Goal: Task Accomplishment & Management: Complete application form

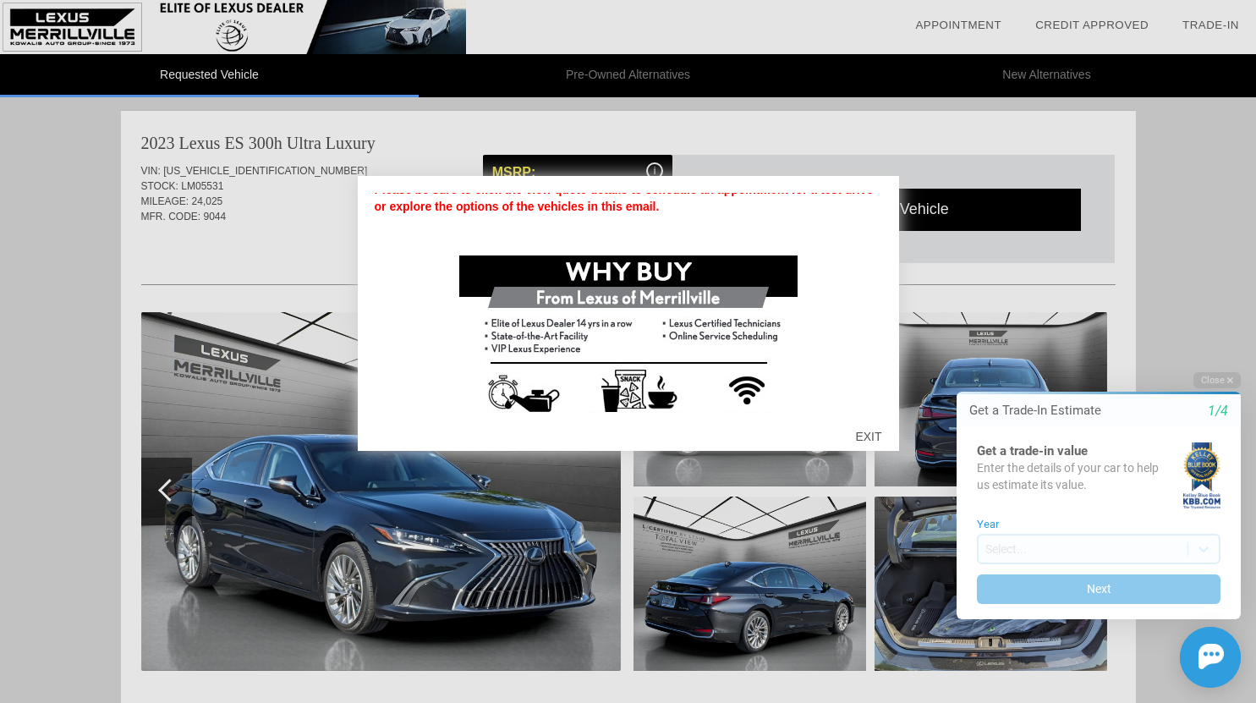
scroll to position [214, 0]
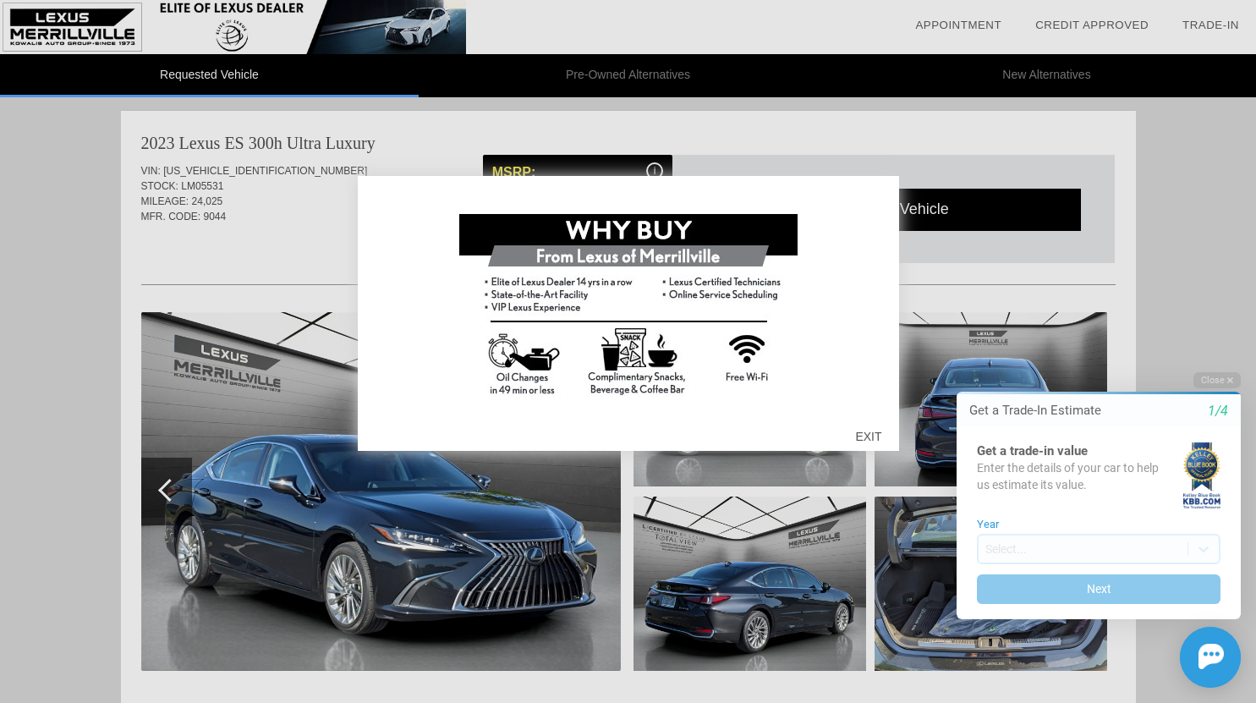
click at [1166, 241] on div at bounding box center [628, 351] width 1256 height 703
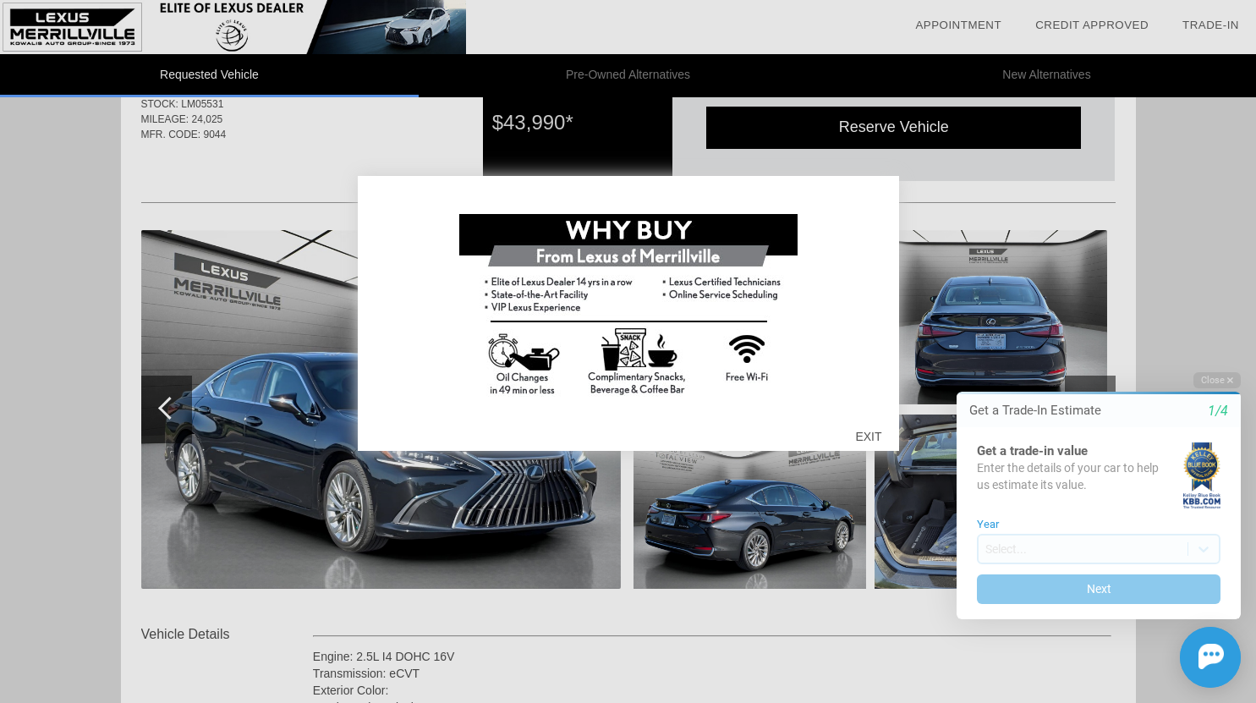
scroll to position [85, 0]
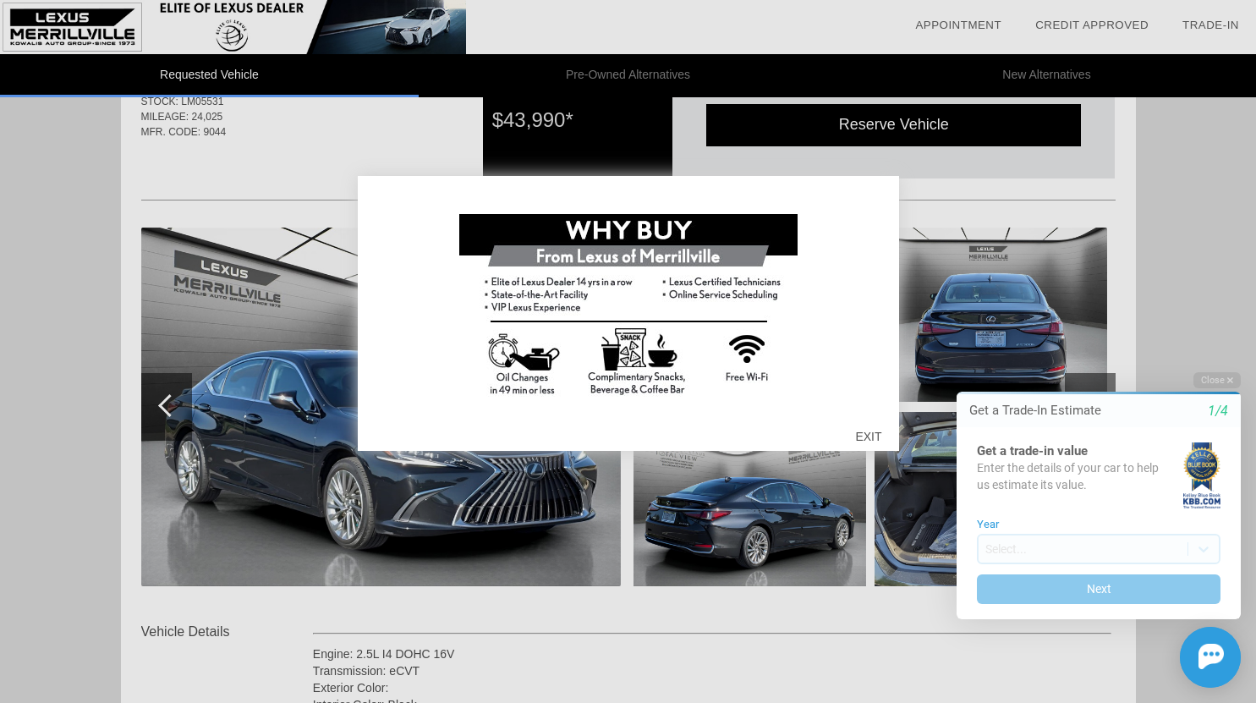
click at [870, 432] on div "EXIT" at bounding box center [868, 436] width 60 height 51
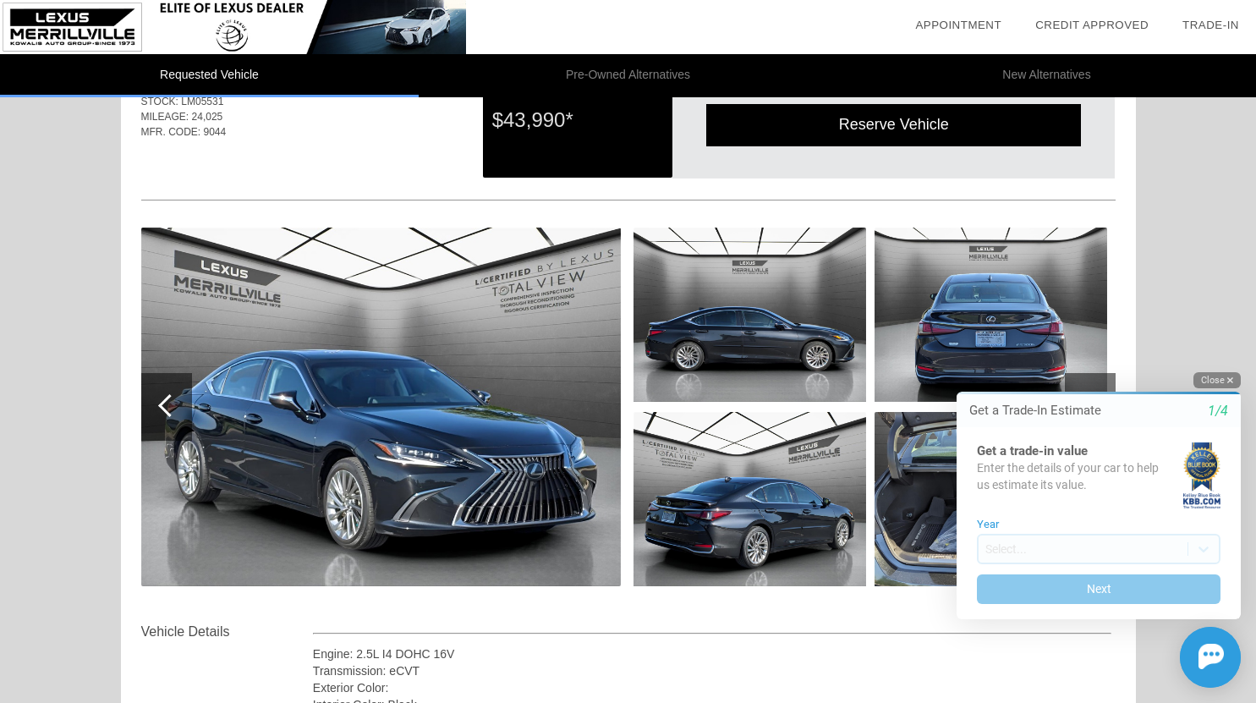
click at [1212, 381] on button "Close" at bounding box center [1217, 380] width 47 height 16
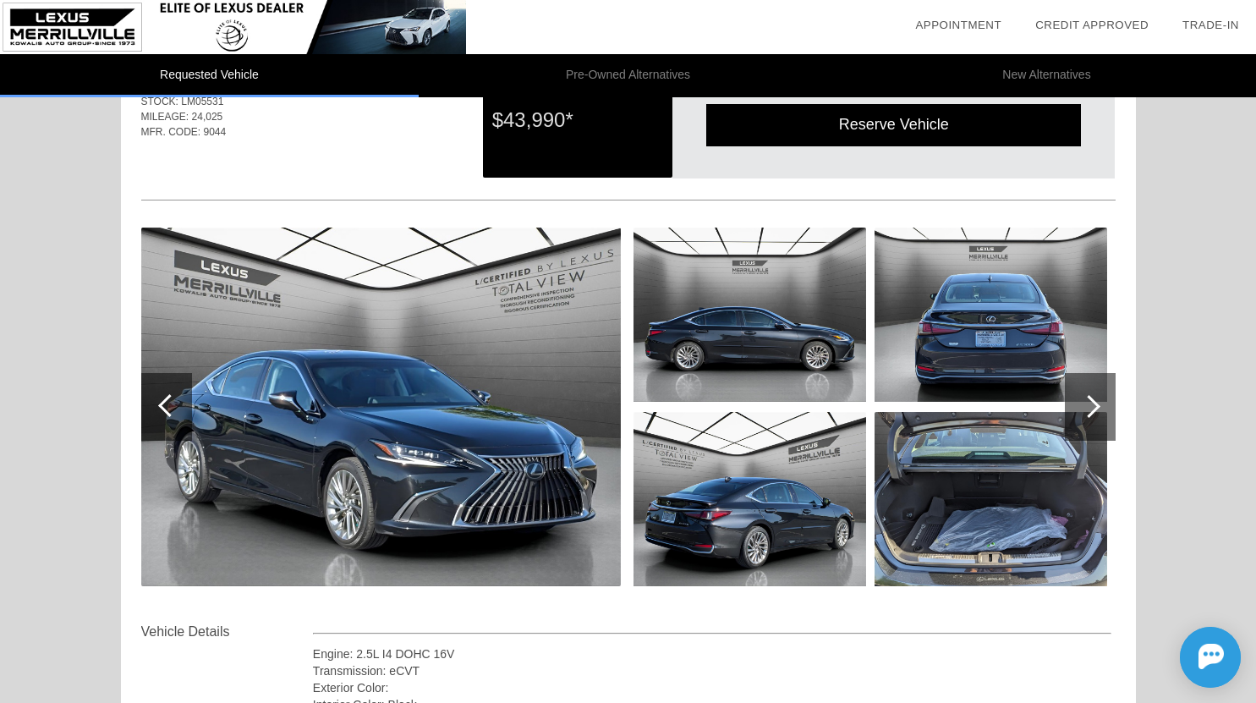
click at [1110, 398] on div at bounding box center [1090, 407] width 51 height 68
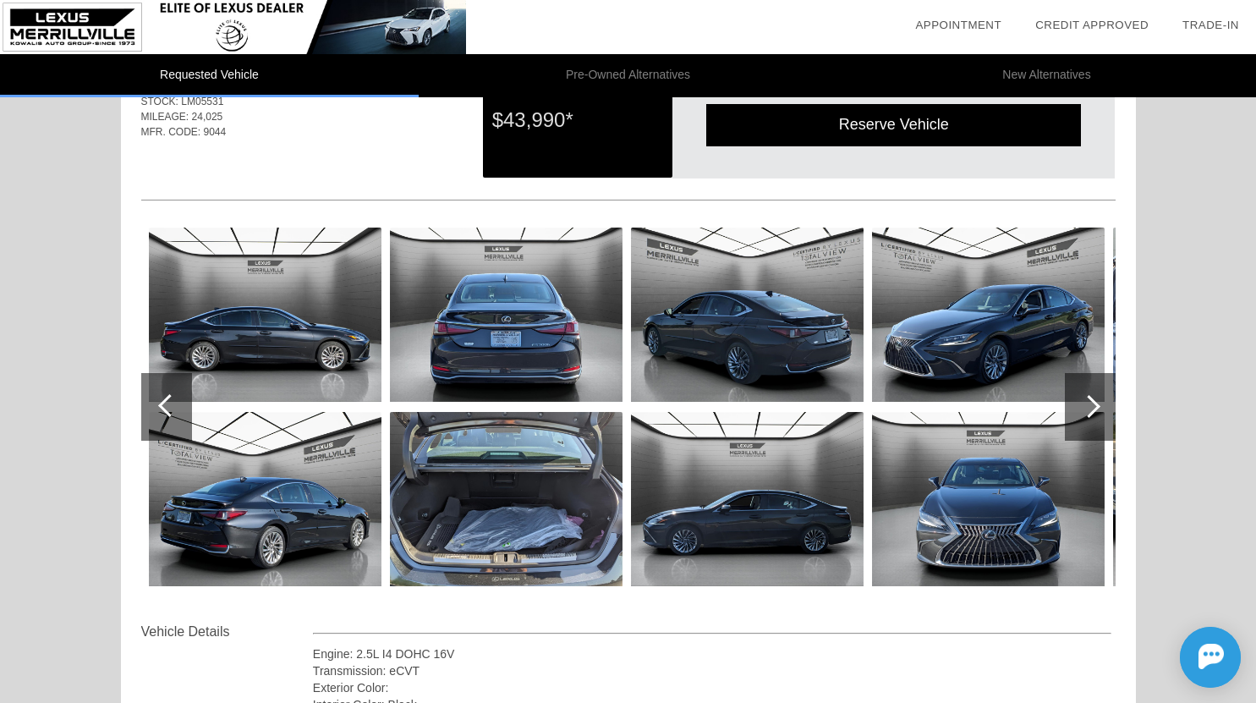
click at [1110, 398] on div at bounding box center [1090, 407] width 51 height 68
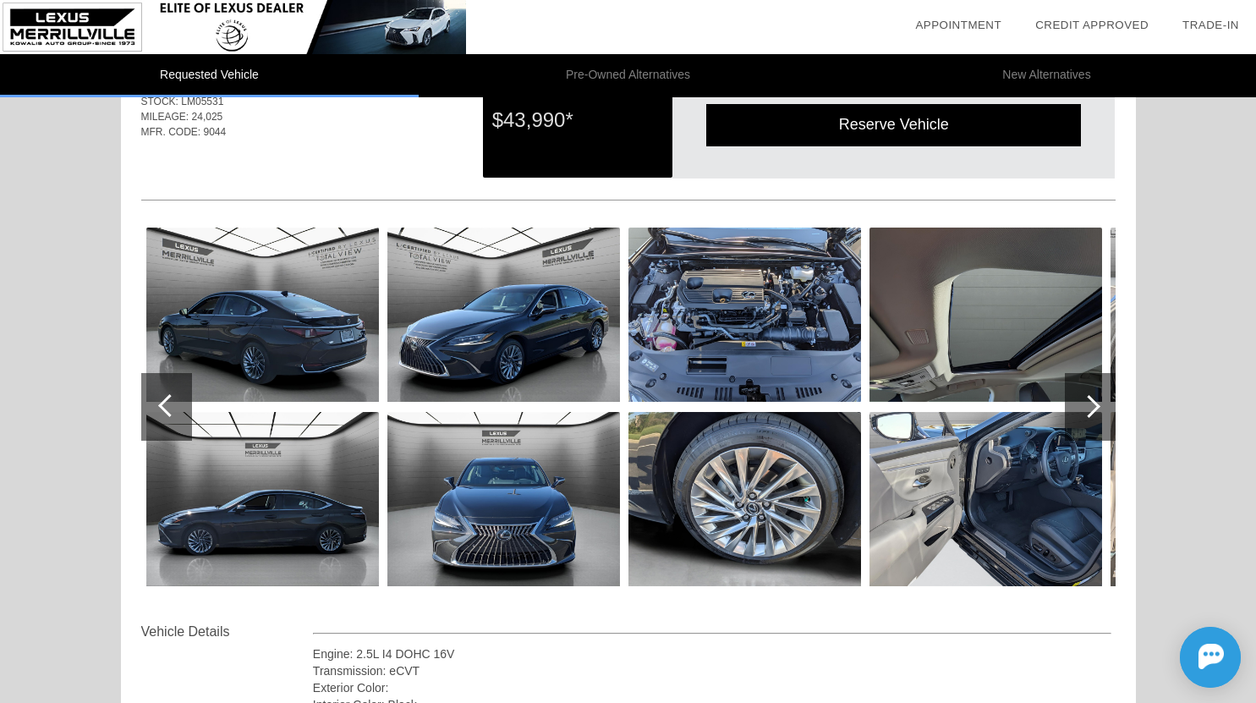
click at [1110, 398] on div at bounding box center [1090, 407] width 51 height 68
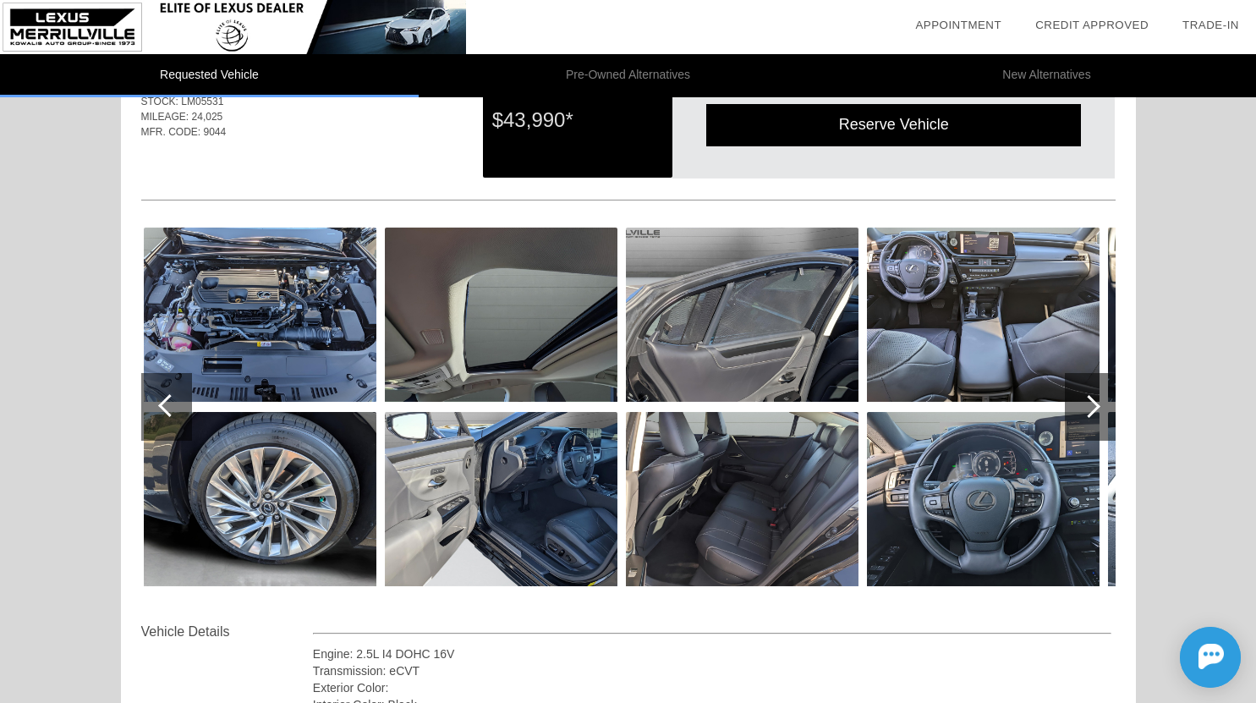
click at [1110, 398] on div at bounding box center [1090, 407] width 51 height 68
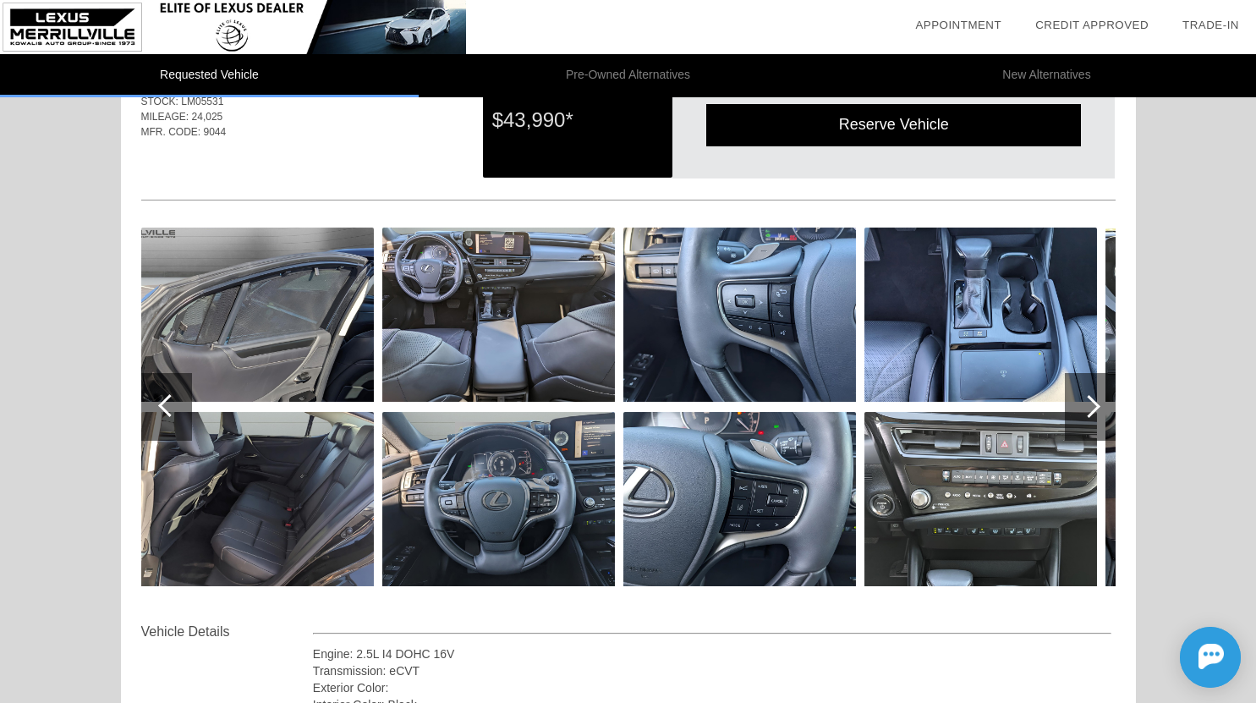
click at [1110, 398] on div at bounding box center [1090, 407] width 51 height 68
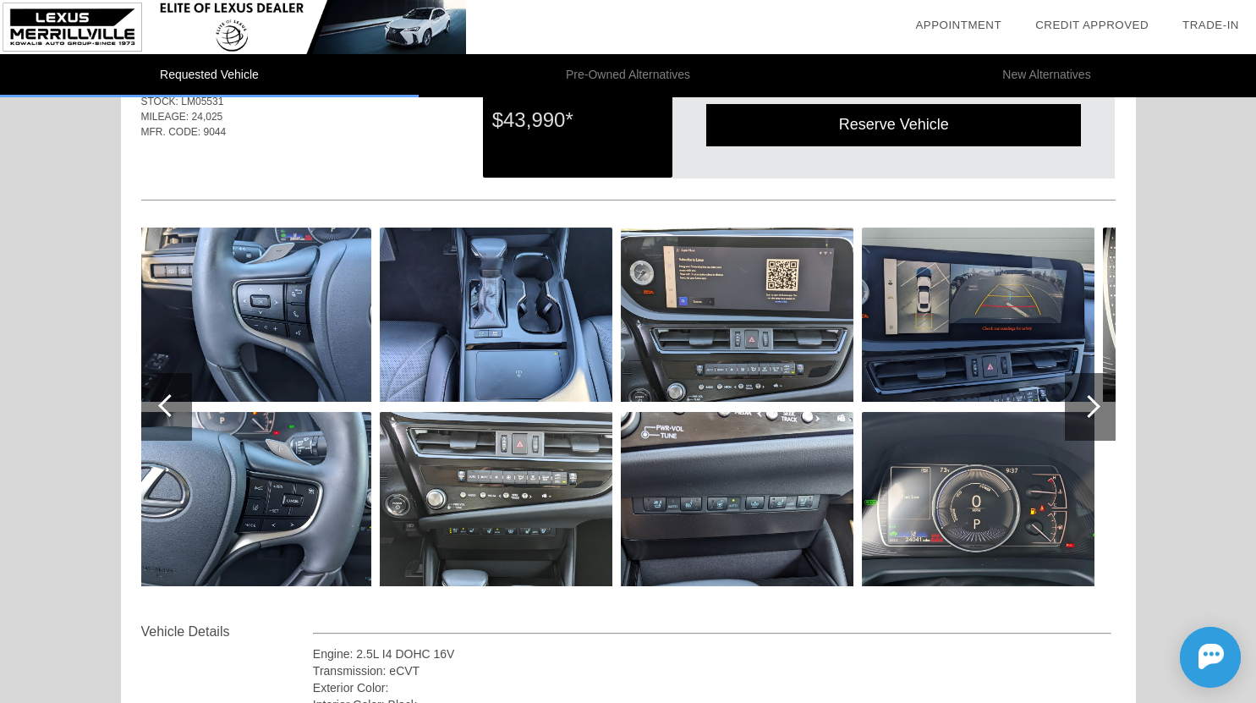
click at [1110, 398] on div at bounding box center [1090, 407] width 51 height 68
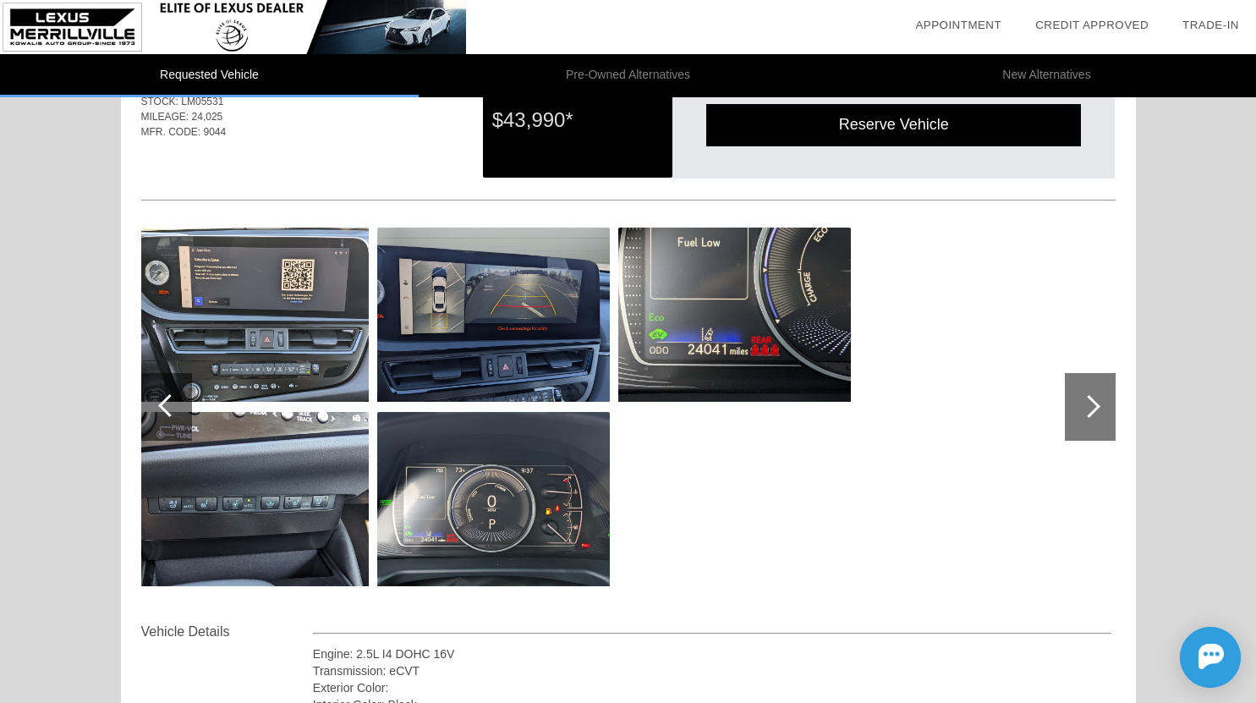
click at [1110, 398] on div at bounding box center [1090, 407] width 51 height 68
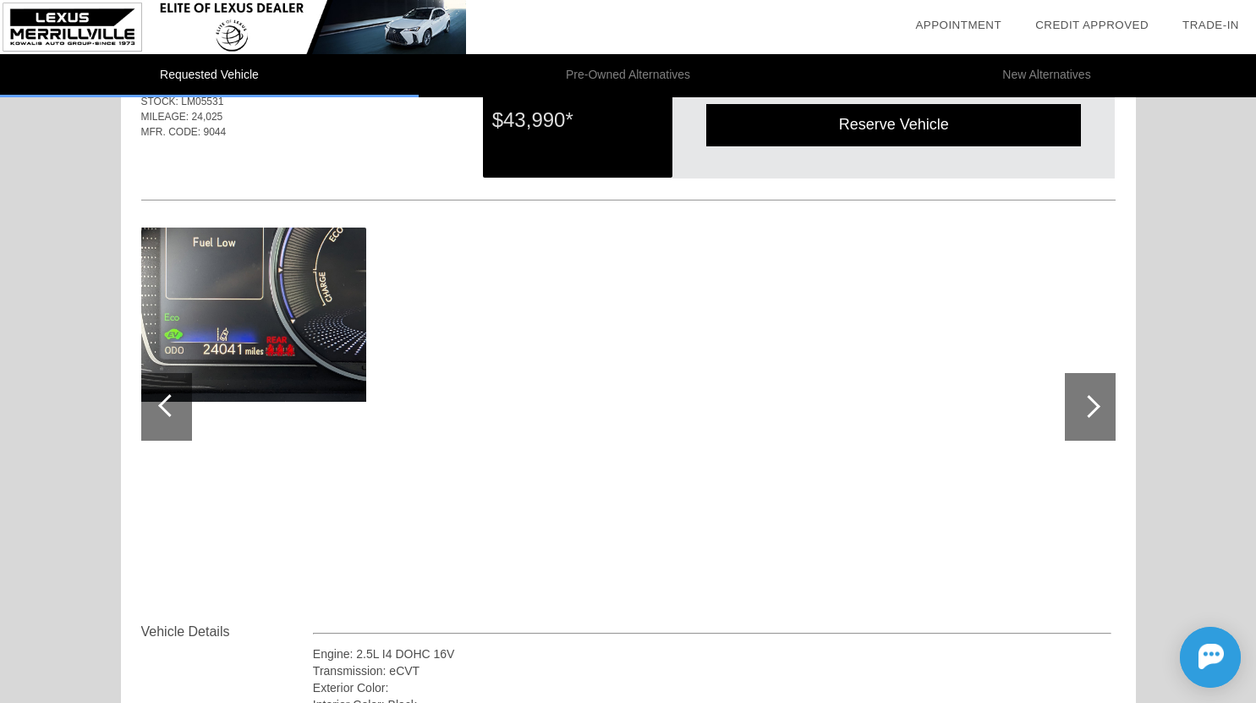
click at [176, 413] on div at bounding box center [166, 407] width 51 height 68
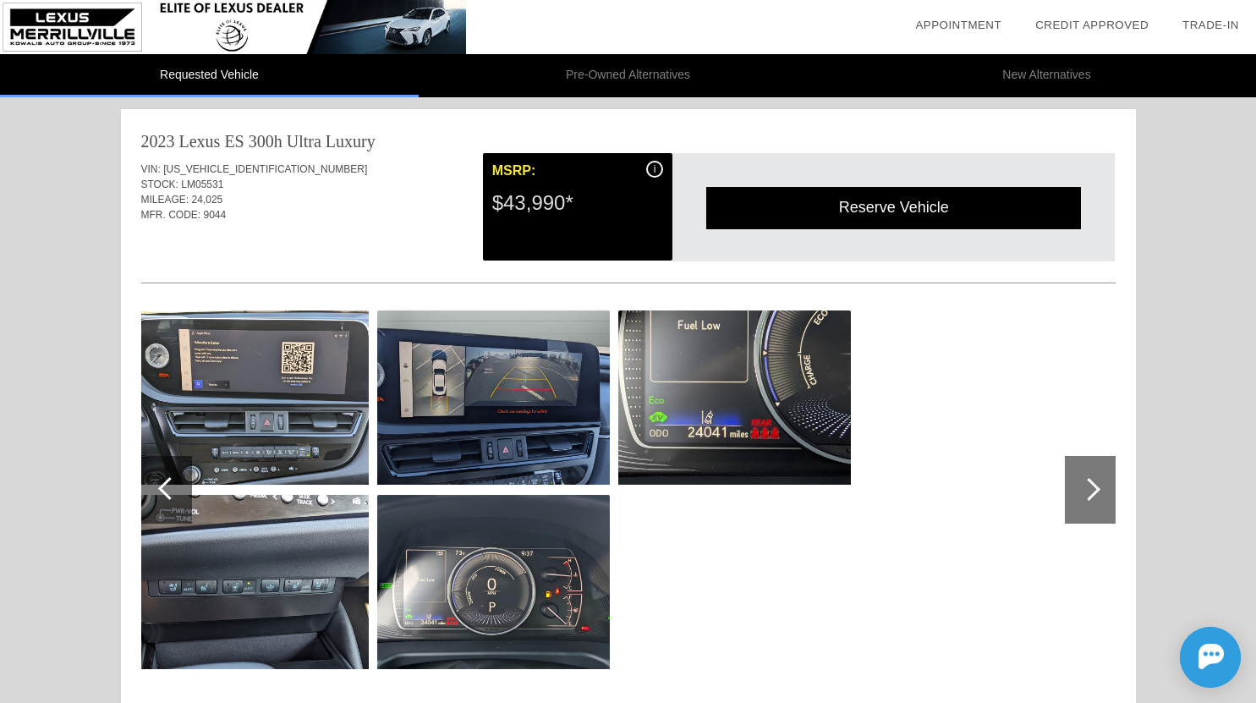
scroll to position [0, 0]
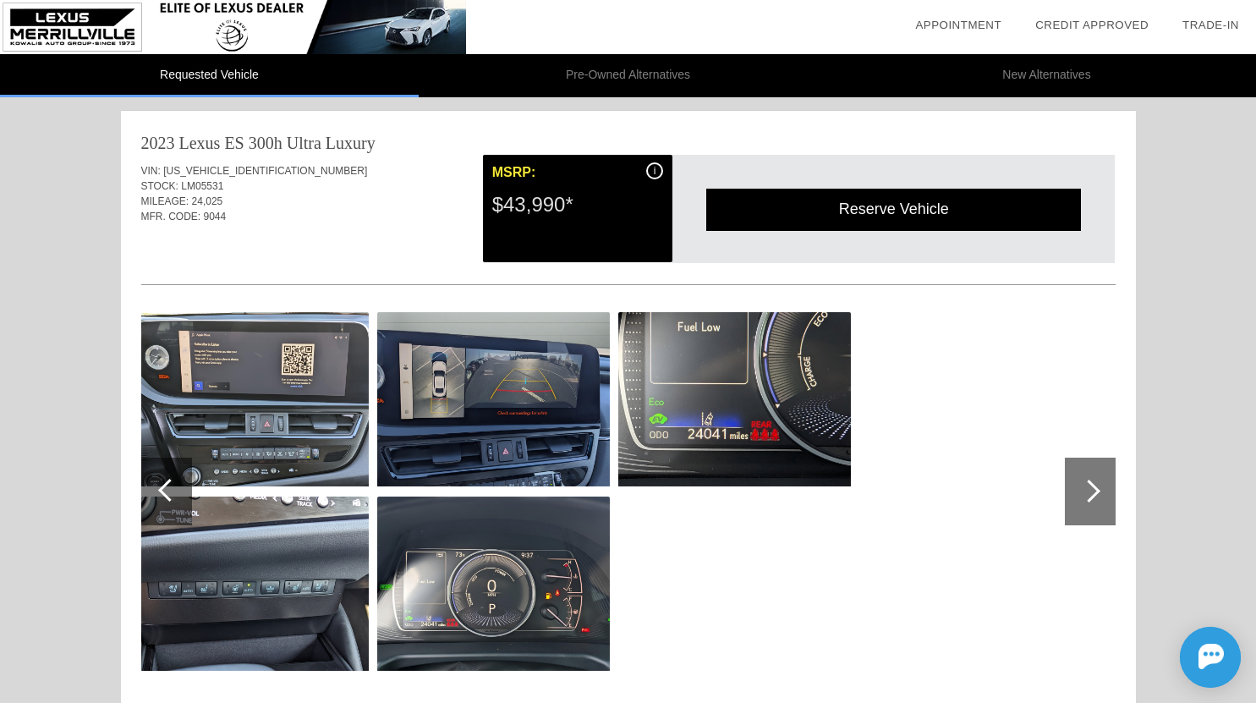
click at [169, 503] on div at bounding box center [166, 492] width 51 height 68
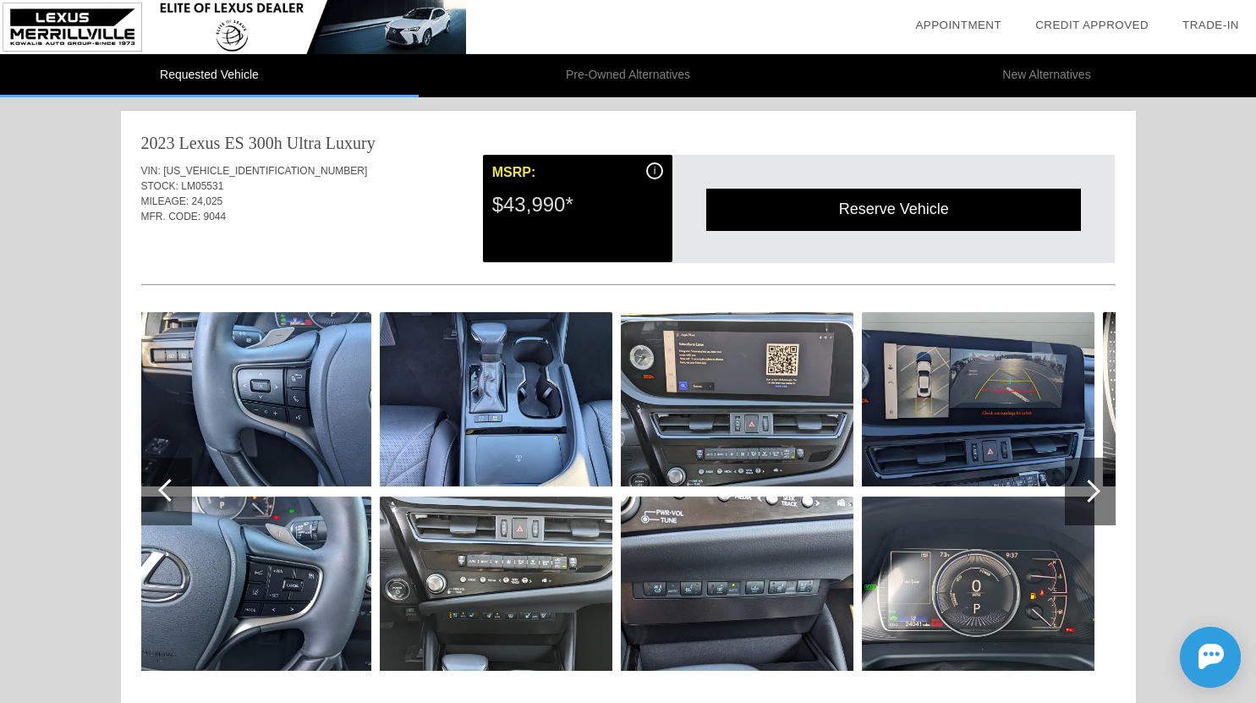
click at [162, 492] on div at bounding box center [169, 490] width 23 height 23
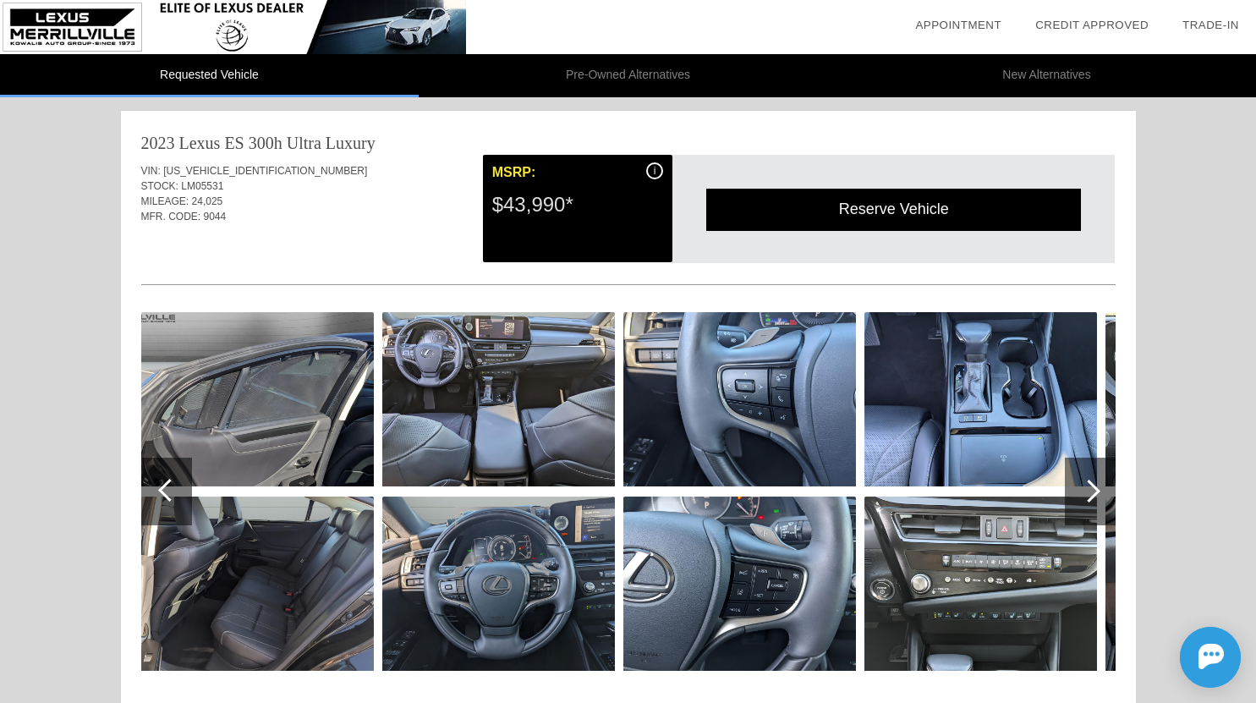
click at [162, 492] on div at bounding box center [169, 490] width 23 height 23
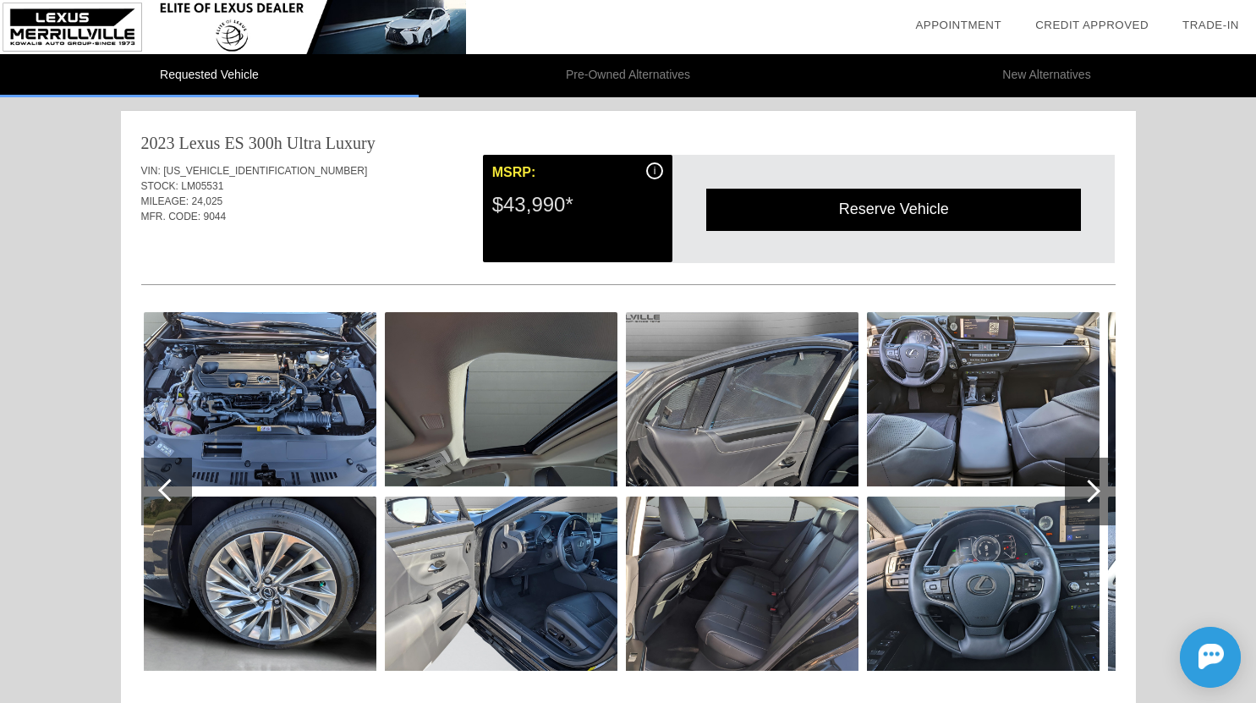
click at [162, 492] on div at bounding box center [169, 490] width 23 height 23
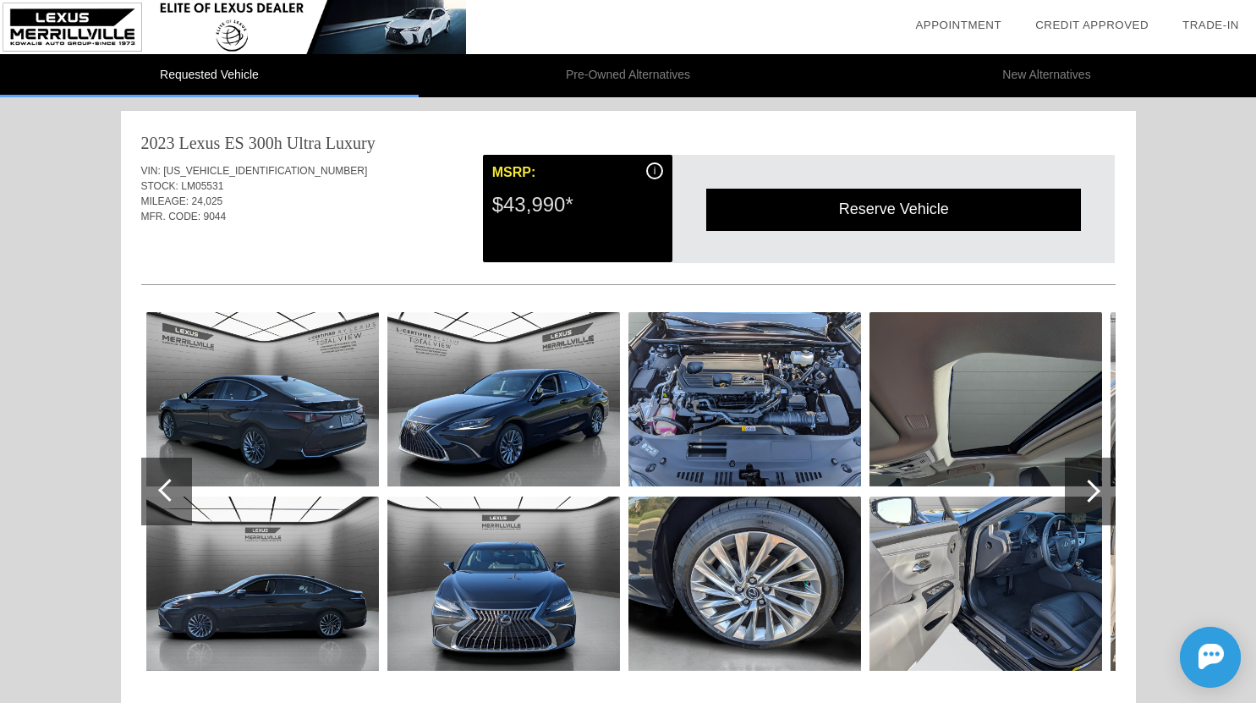
click at [162, 492] on div at bounding box center [169, 490] width 23 height 23
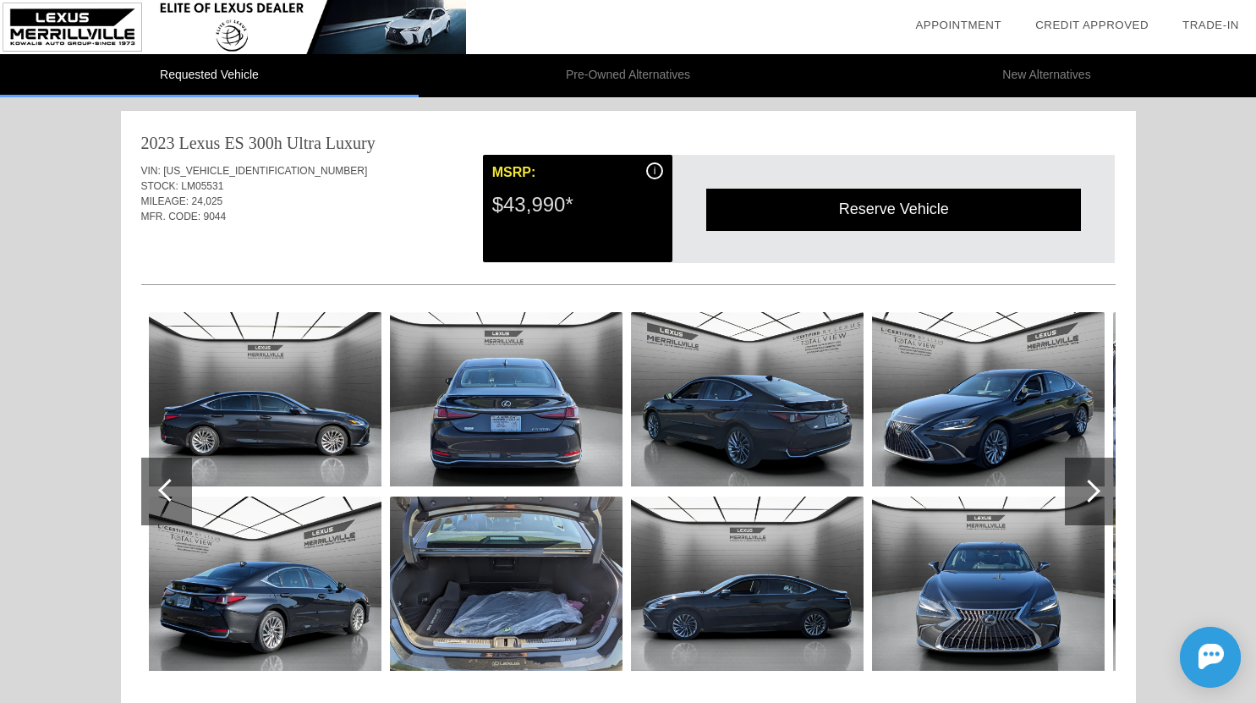
click at [162, 492] on div at bounding box center [169, 490] width 23 height 23
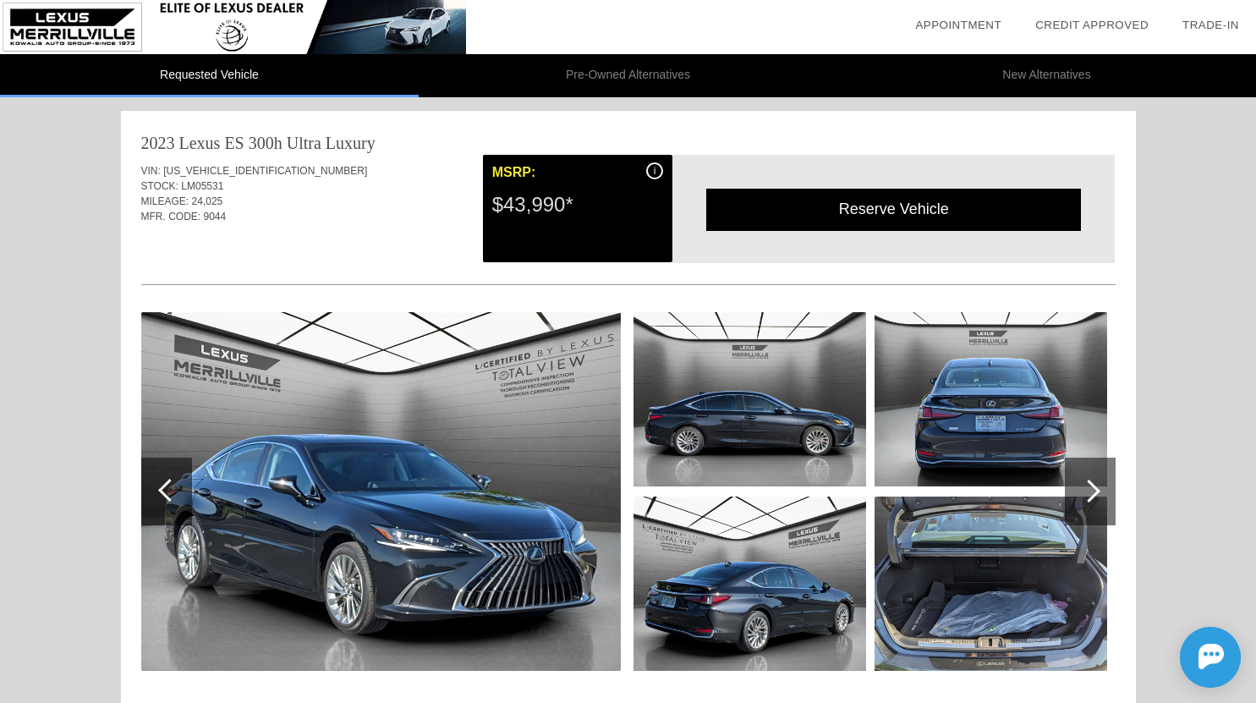
click at [162, 492] on div at bounding box center [169, 490] width 23 height 23
click at [1096, 492] on div at bounding box center [1089, 491] width 23 height 23
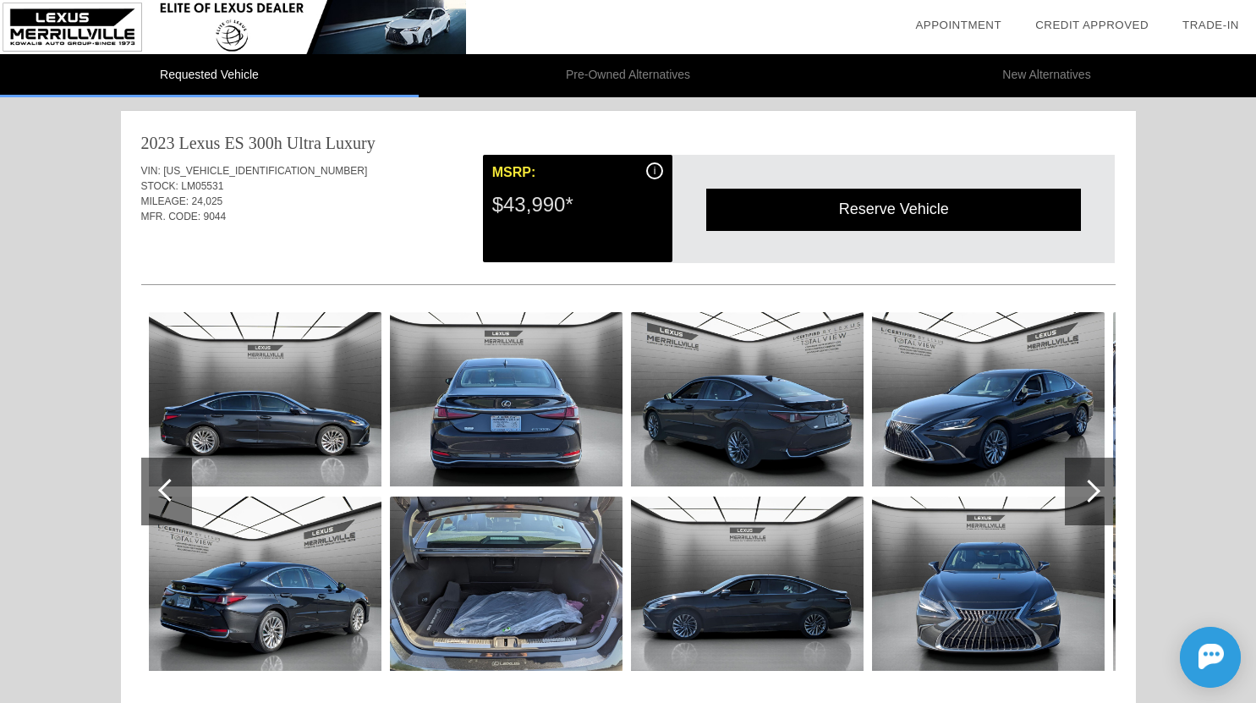
click at [1097, 491] on div at bounding box center [1089, 491] width 23 height 23
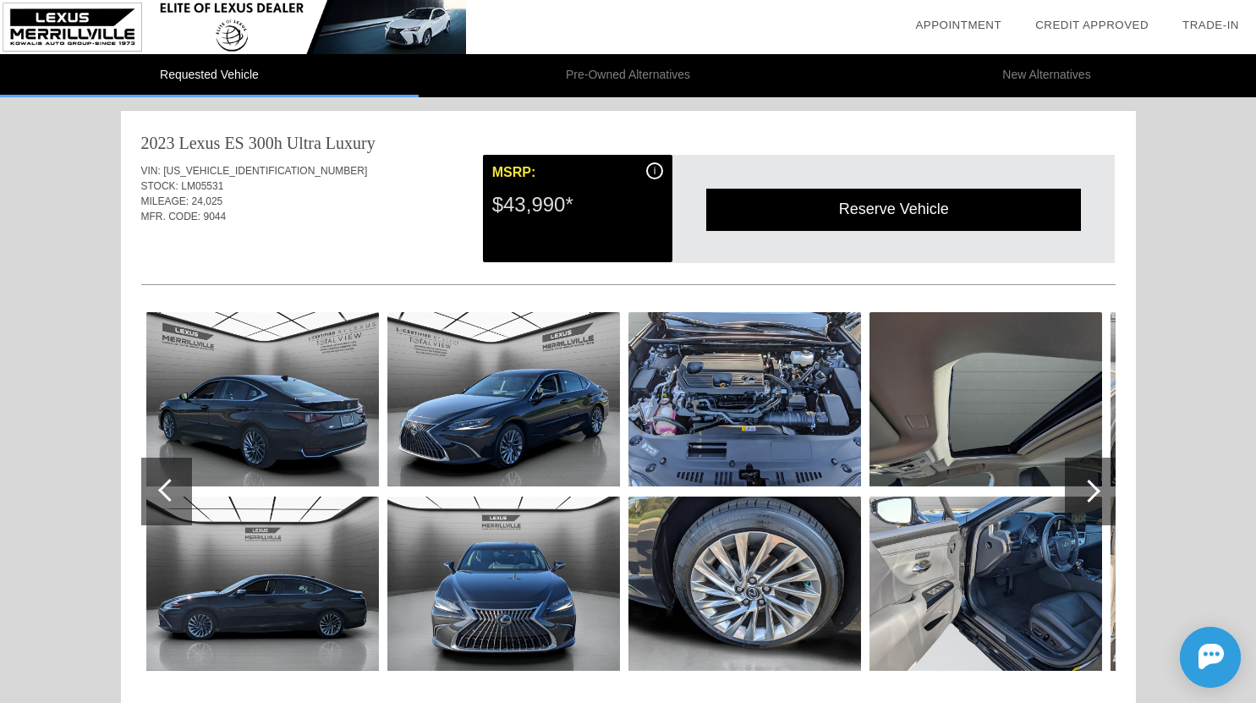
click at [1097, 491] on div at bounding box center [1089, 491] width 23 height 23
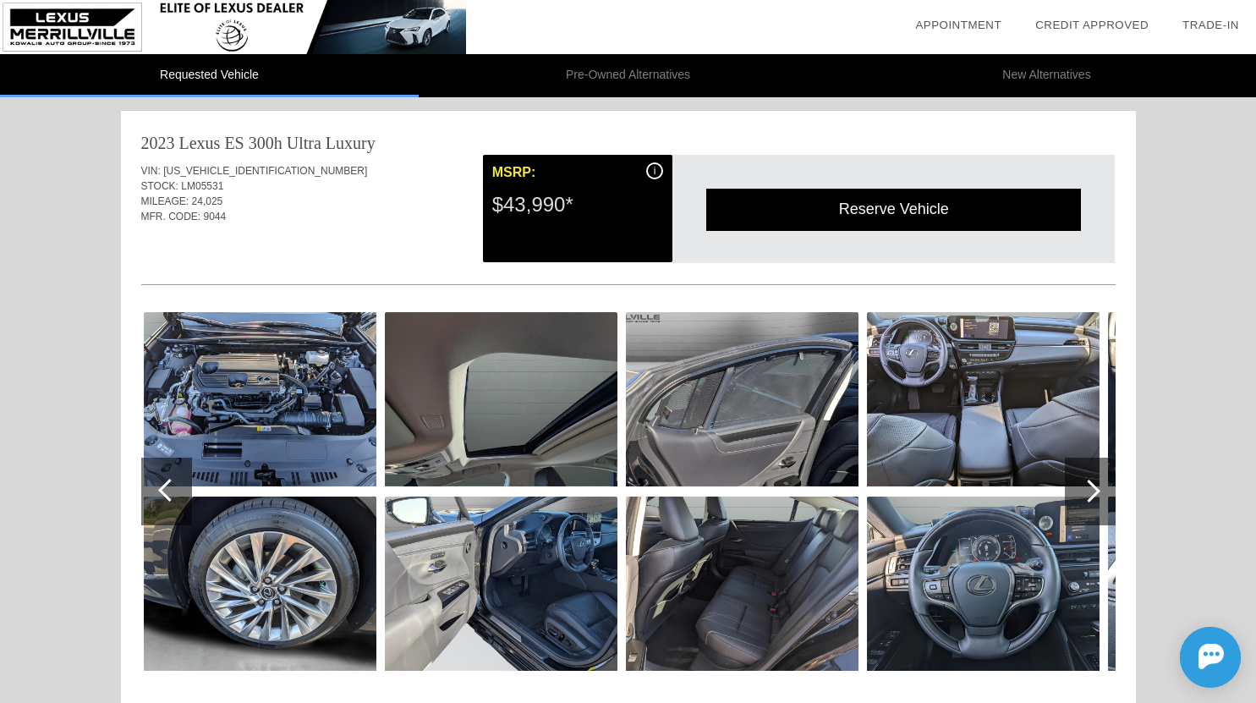
click at [1097, 491] on div at bounding box center [1089, 491] width 23 height 23
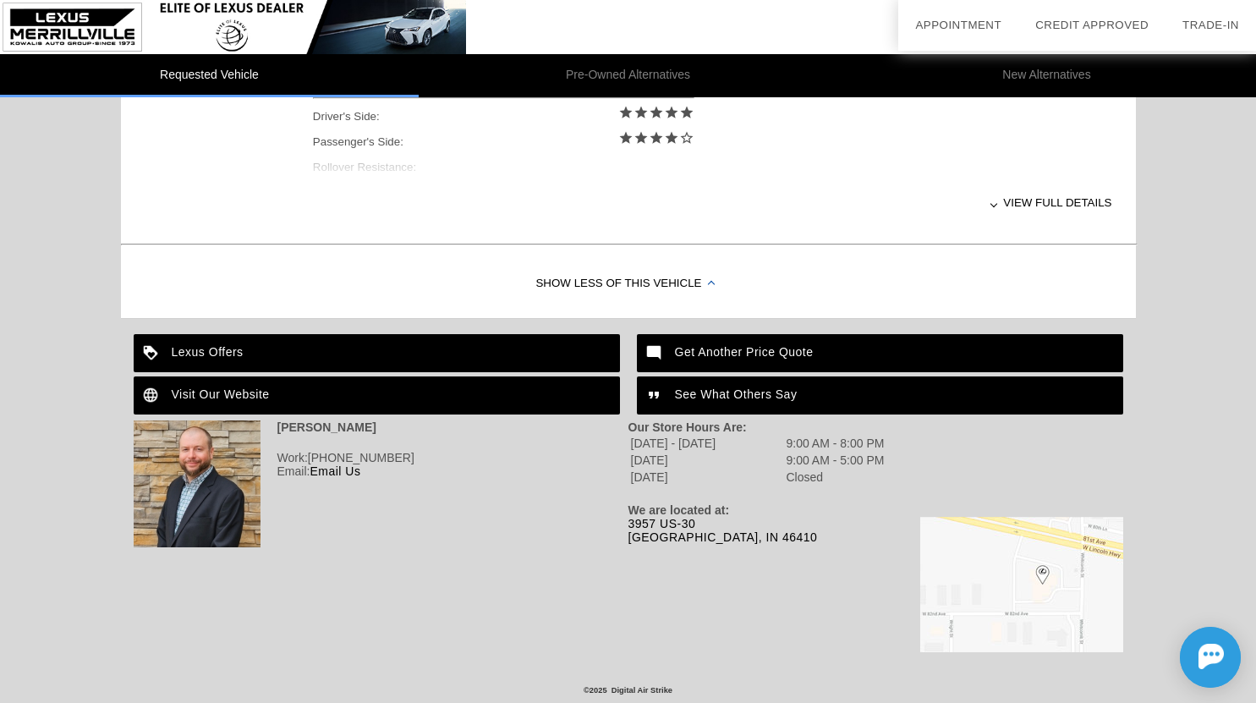
scroll to position [822, 0]
click at [705, 339] on div "Get Another Price Quote" at bounding box center [880, 353] width 486 height 38
